Goal: Transaction & Acquisition: Book appointment/travel/reservation

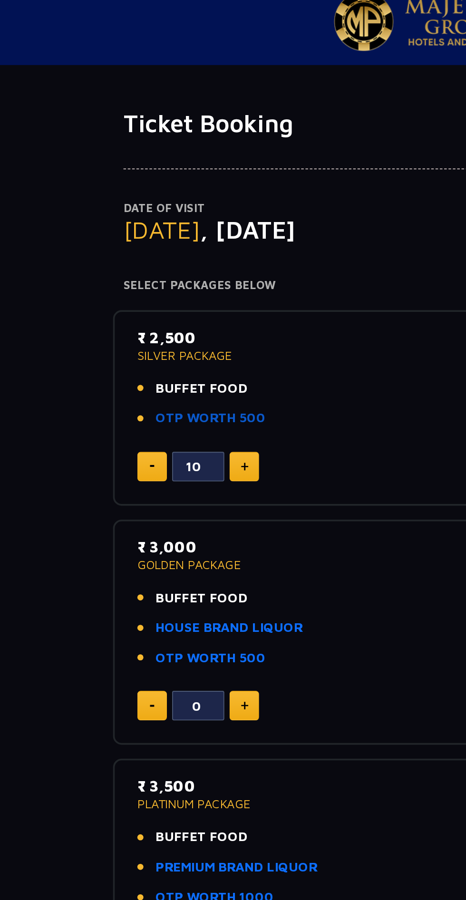
click at [125, 236] on link "OTP WORTH 500" at bounding box center [115, 240] width 60 height 11
click at [84, 204] on p "SILVER PACKAGE" at bounding box center [233, 206] width 316 height 7
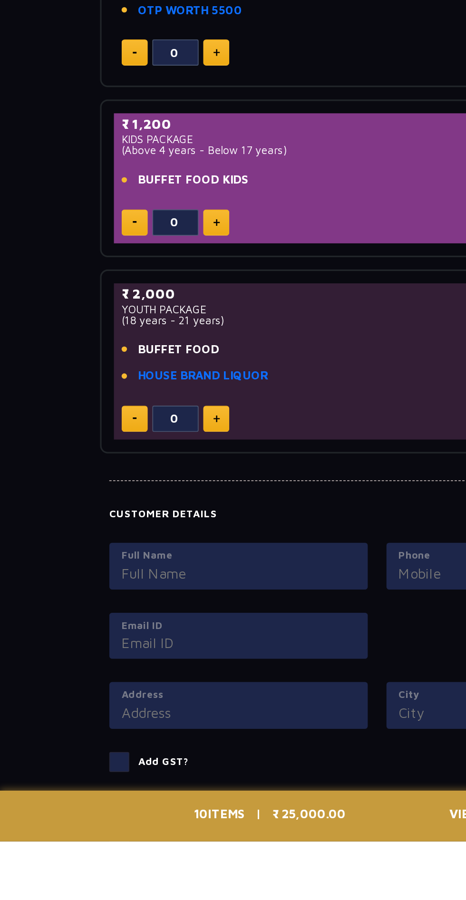
scroll to position [363, 0]
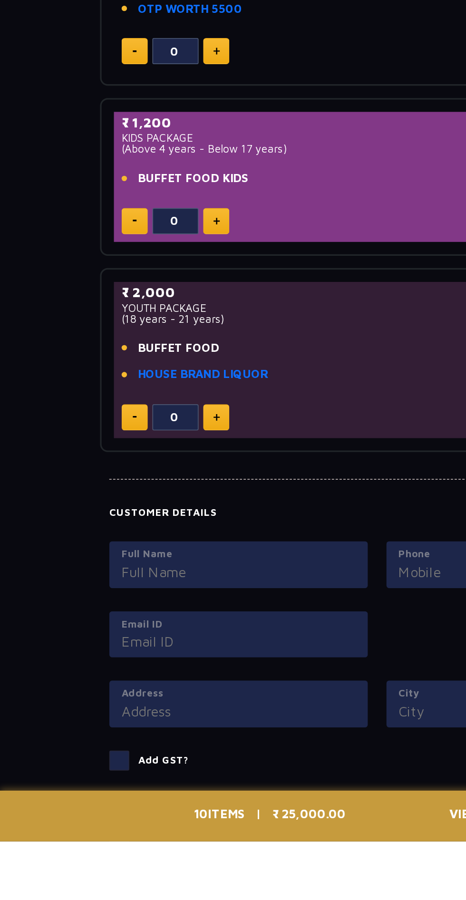
click at [176, 723] on label "Full Name" at bounding box center [147, 723] width 145 height 10
click at [176, 728] on input "Full Name" at bounding box center [147, 734] width 145 height 13
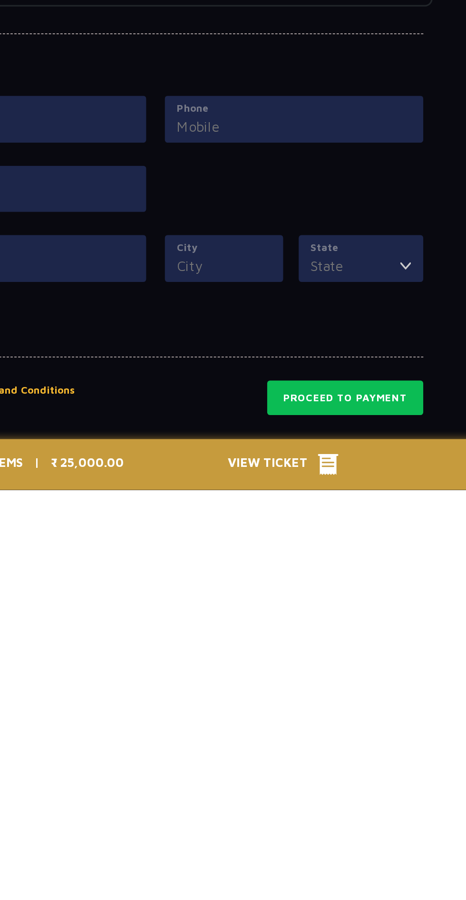
scroll to position [422, 0]
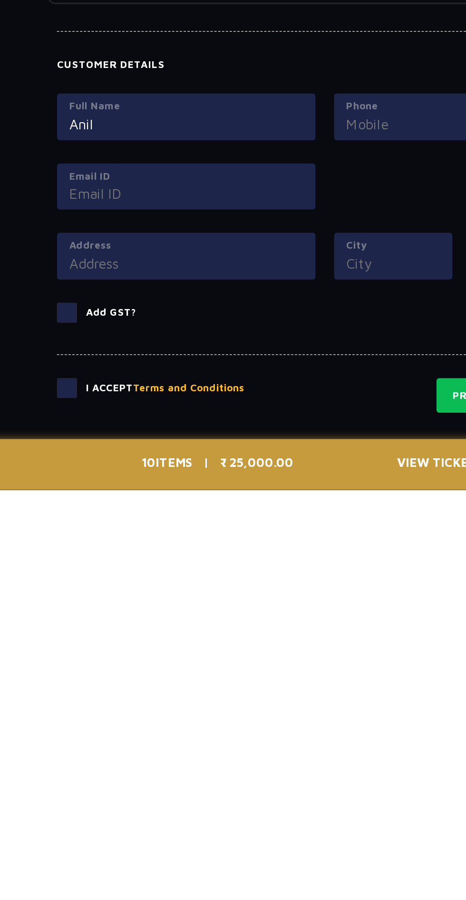
type input "Anil"
click at [78, 785] on span at bounding box center [74, 791] width 12 height 12
click at [0, 0] on input "Add GST?" at bounding box center [0, 0] width 0 height 0
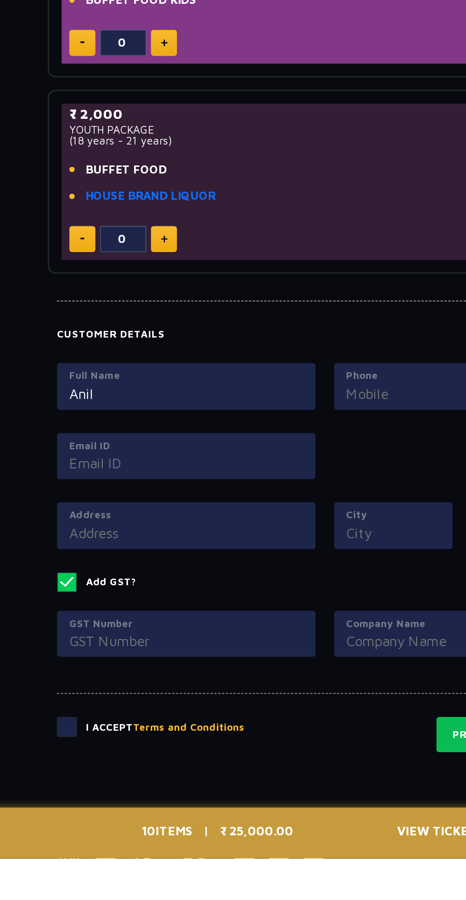
scroll to position [484, 0]
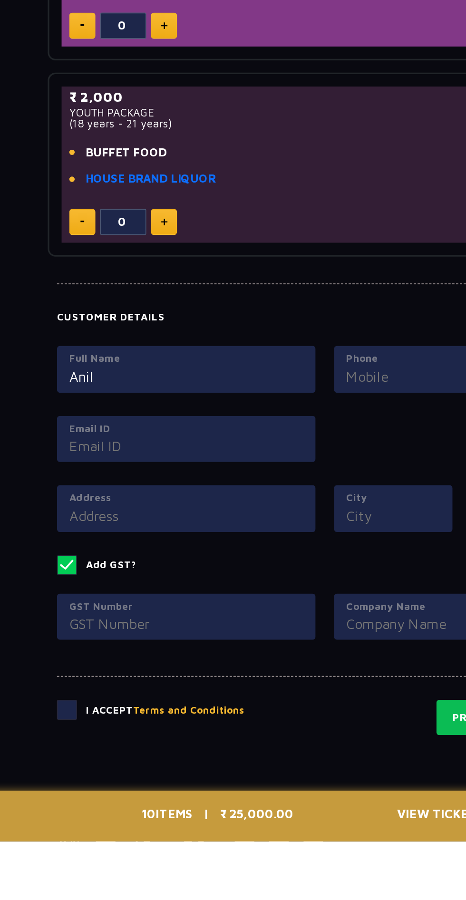
click at [70, 819] on span at bounding box center [74, 819] width 12 height 12
click at [0, 0] on input "checkbox" at bounding box center [0, 0] width 0 height 0
click at [307, 839] on div "Ticket Booking Date of Visit [DATE] Change Your Total ₹ 25,000.00 Select Packag…" at bounding box center [233, 233] width 466 height 1290
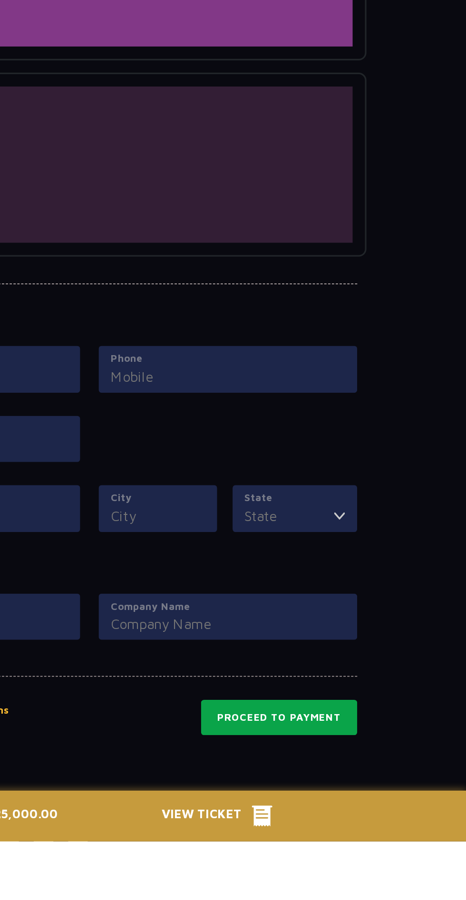
click at [379, 817] on button "Proceed to Payment" at bounding box center [350, 824] width 97 height 22
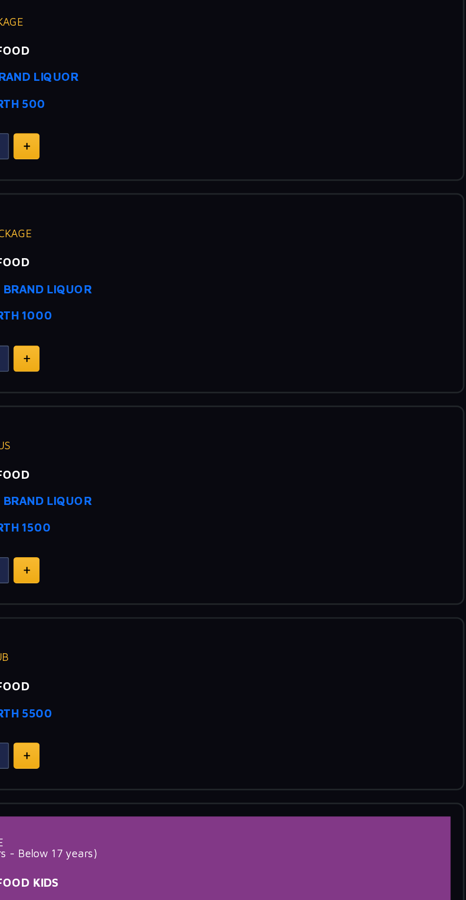
scroll to position [306, 0]
